Goal: Check status: Check status

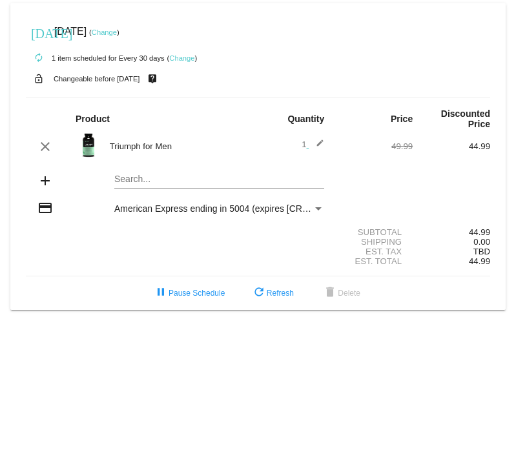
click at [117, 179] on mat-card "[DATE] [DATE] ( Change ) autorenew 1 item scheduled for Every 30 days ( Change …" at bounding box center [257, 156] width 495 height 306
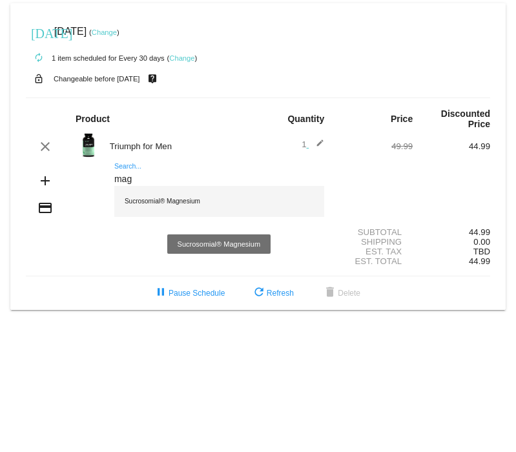
type input "mag"
click at [118, 204] on div "Sucrosomial® Magnesium" at bounding box center [219, 201] width 210 height 31
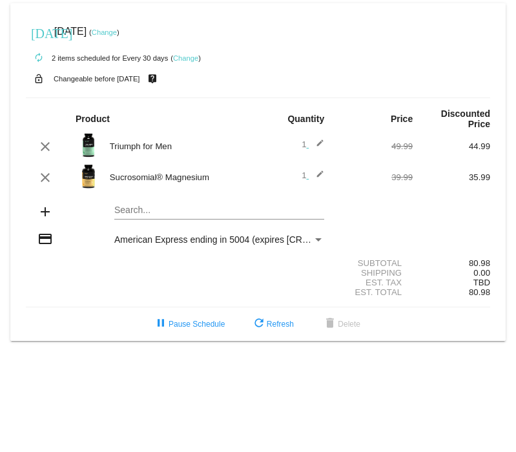
click at [444, 394] on body "today Sep 14 2025 ( Change ) autorenew 2 items scheduled for Every 30 days ( Ch…" at bounding box center [258, 226] width 516 height 452
